Goal: Navigation & Orientation: Find specific page/section

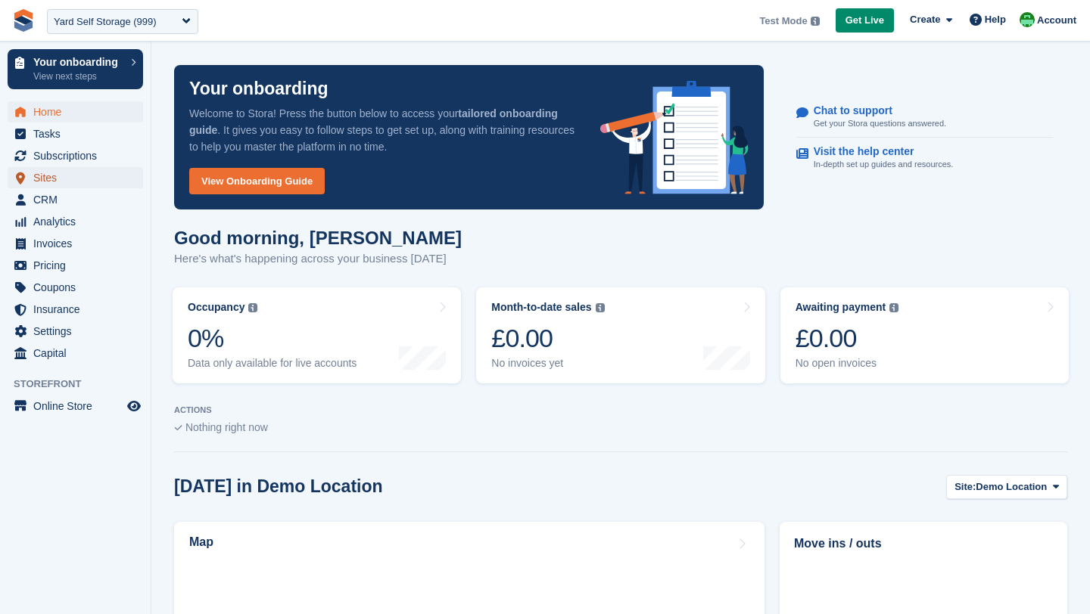
click at [51, 173] on span "Sites" at bounding box center [78, 177] width 91 height 21
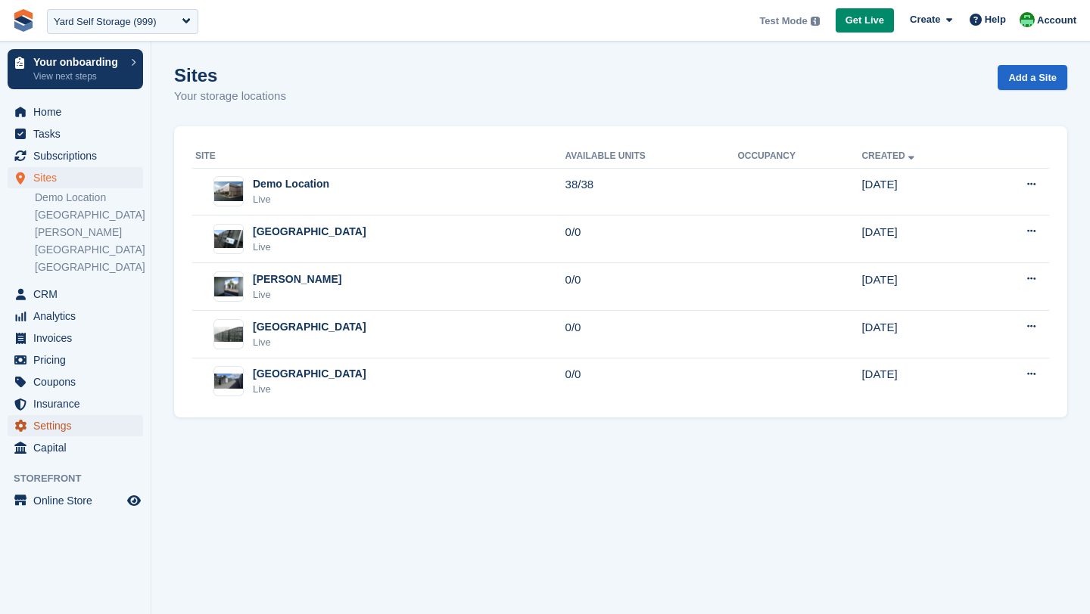
click at [53, 424] on span "Settings" at bounding box center [78, 425] width 91 height 21
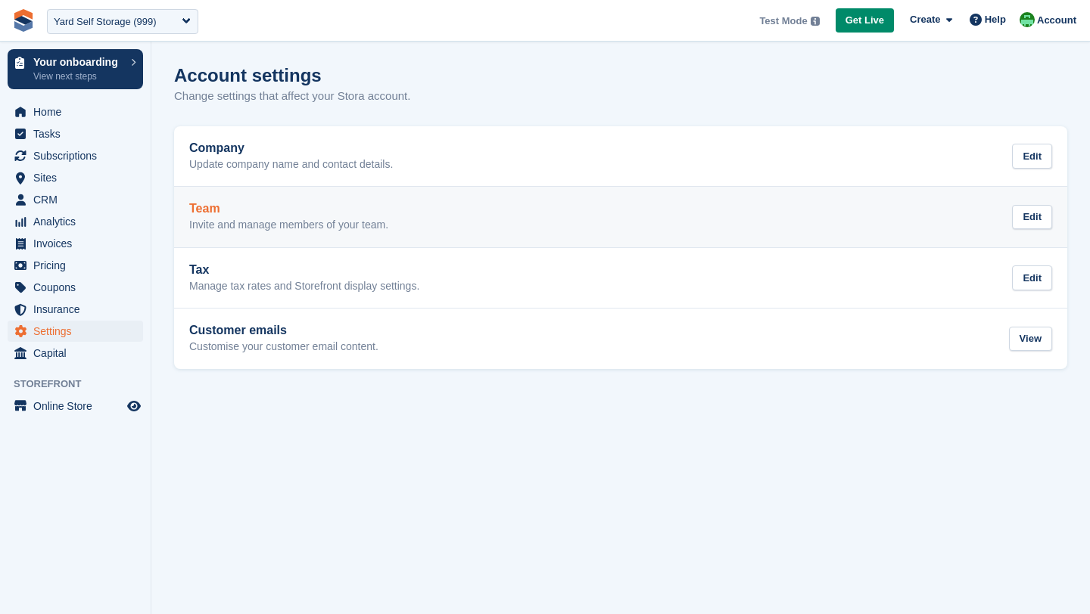
click at [388, 225] on p "Invite and manage members of your team." at bounding box center [288, 226] width 199 height 14
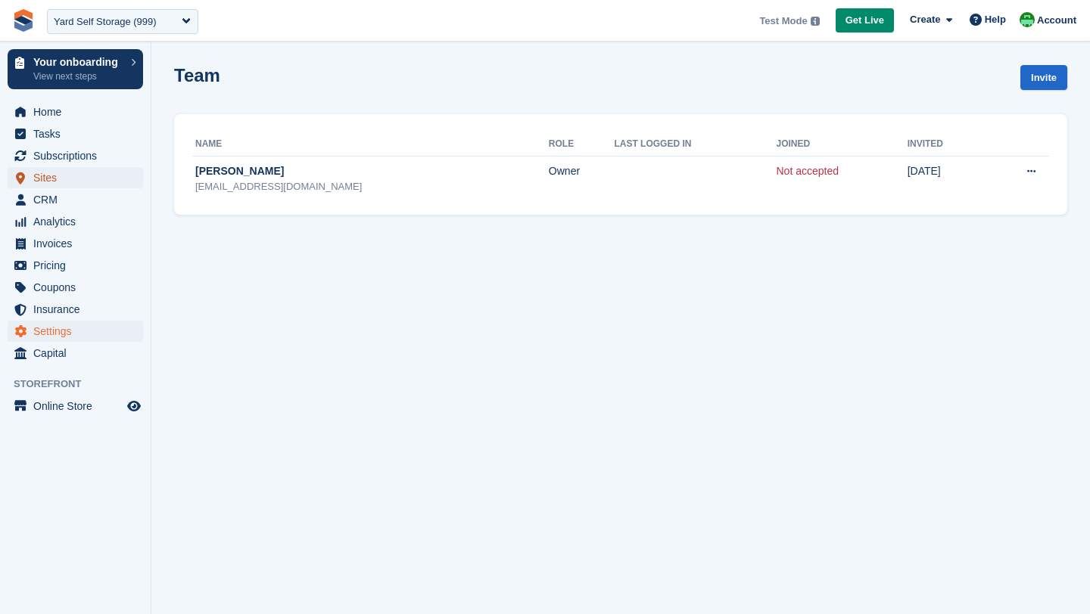
click at [64, 176] on span "Sites" at bounding box center [78, 177] width 91 height 21
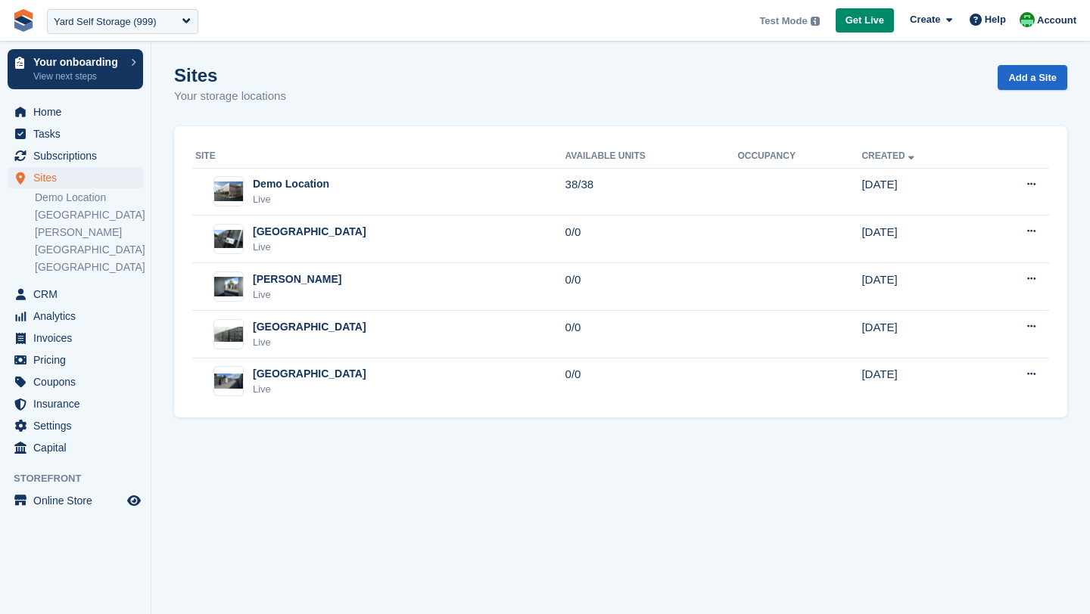
click at [391, 446] on section "Sites Your storage locations Add a Site Site Available Units Occupancy Created …" at bounding box center [620, 307] width 938 height 614
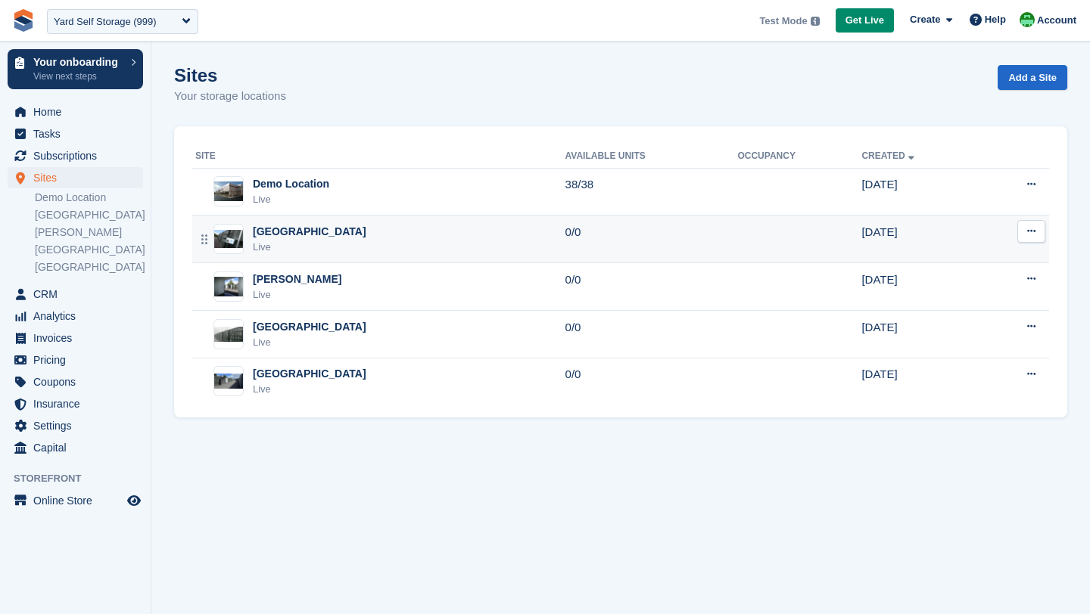
click at [318, 245] on div "Newcastle Live" at bounding box center [380, 239] width 370 height 31
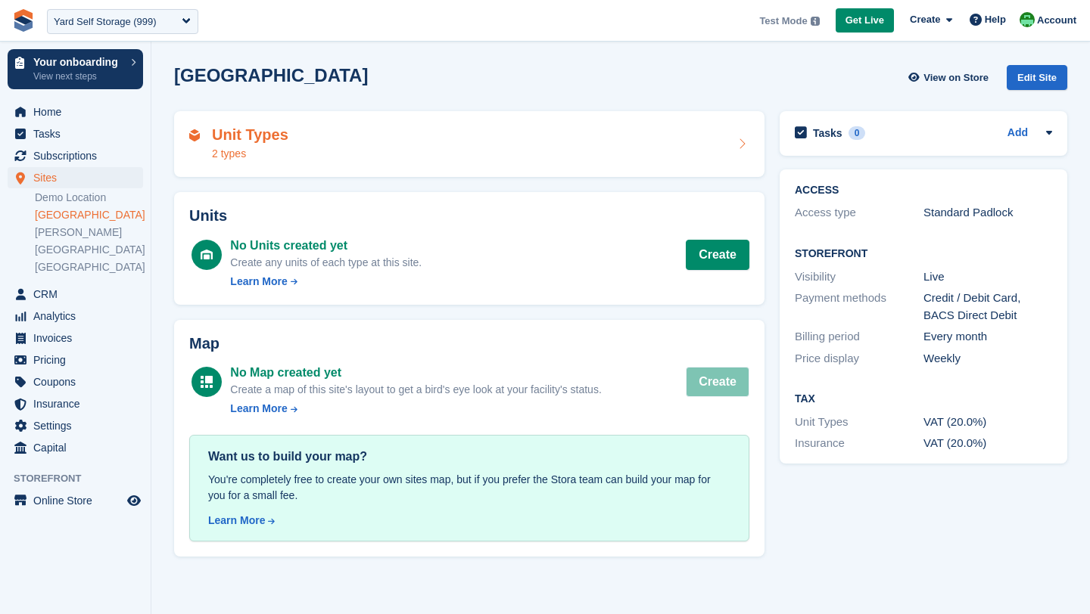
click at [394, 141] on div "Unit Types 2 types" at bounding box center [469, 144] width 560 height 36
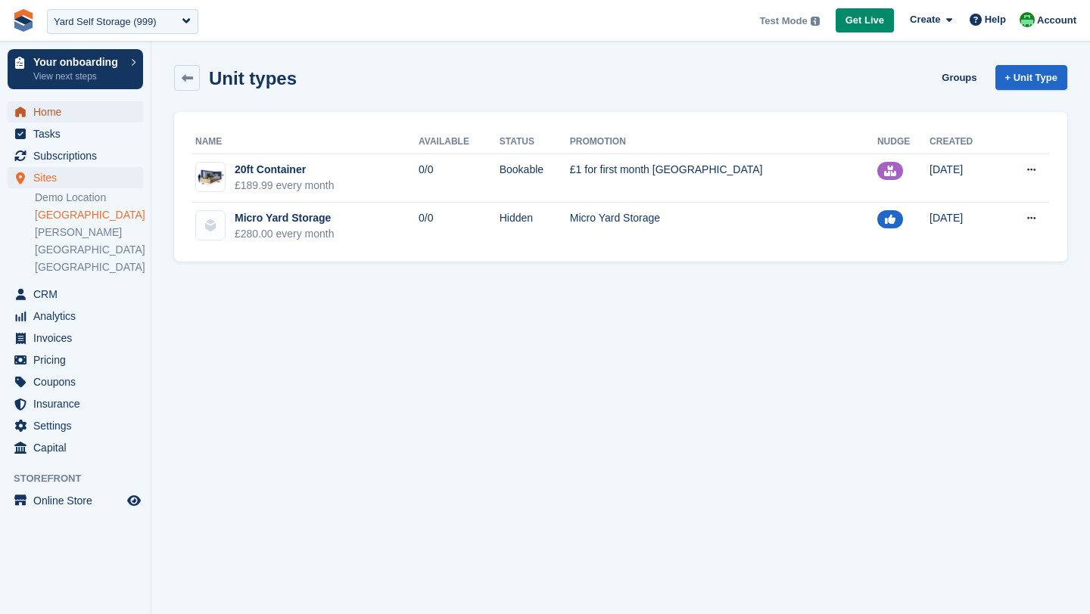
click at [40, 107] on span "Home" at bounding box center [78, 111] width 91 height 21
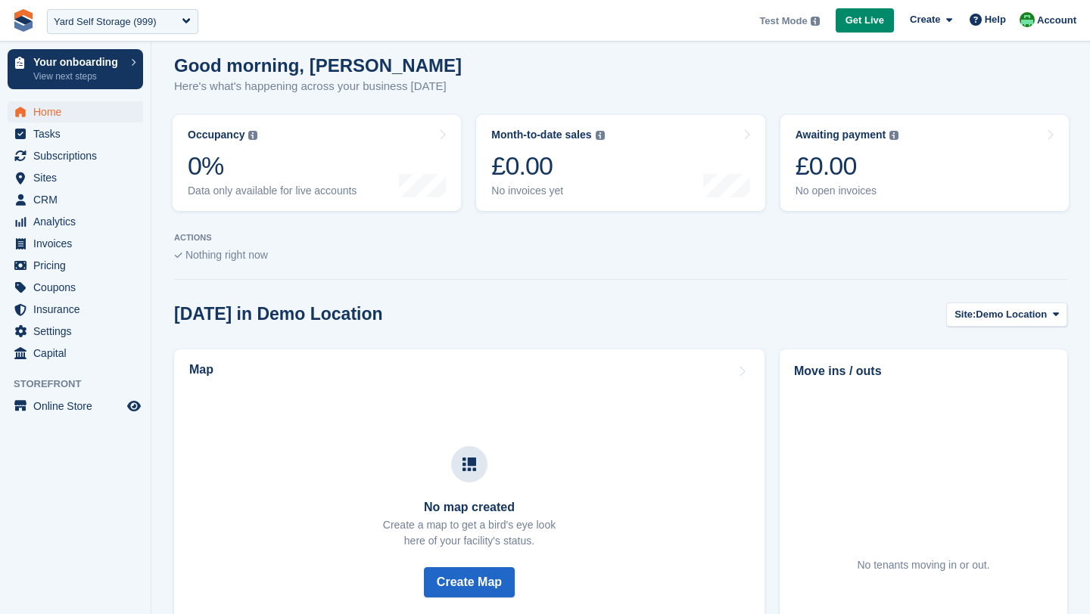
scroll to position [176, 0]
